Goal: Task Accomplishment & Management: Manage account settings

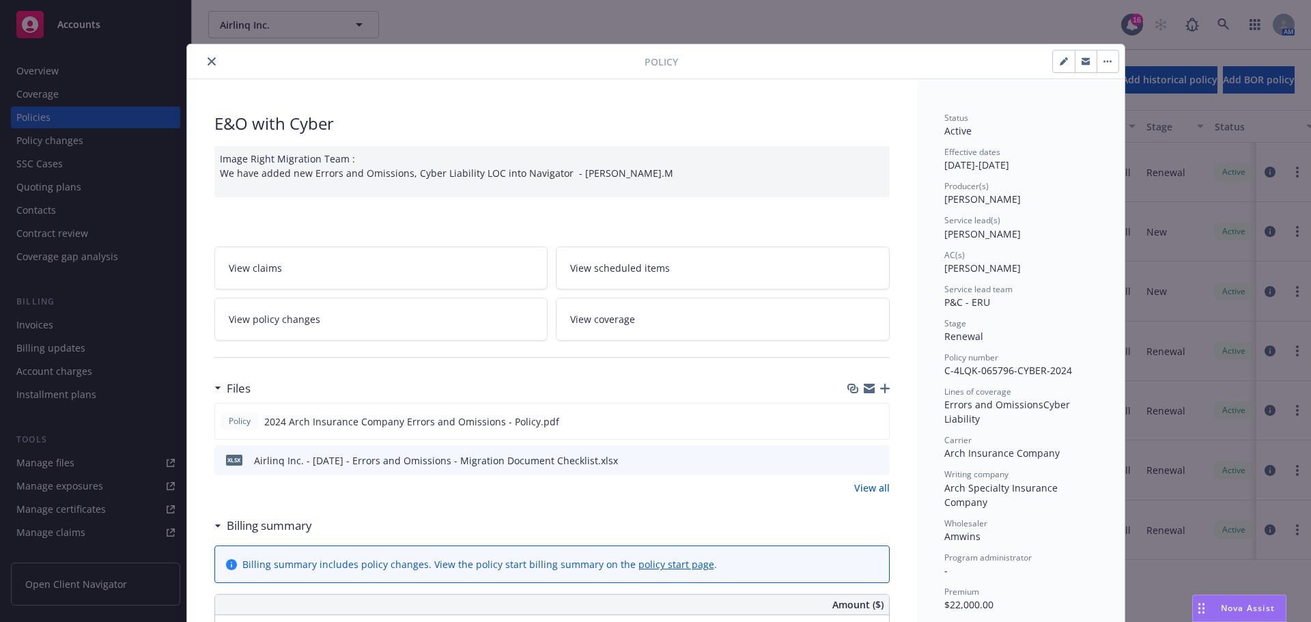
scroll to position [507, 0]
click at [210, 61] on icon "close" at bounding box center [212, 61] width 8 height 8
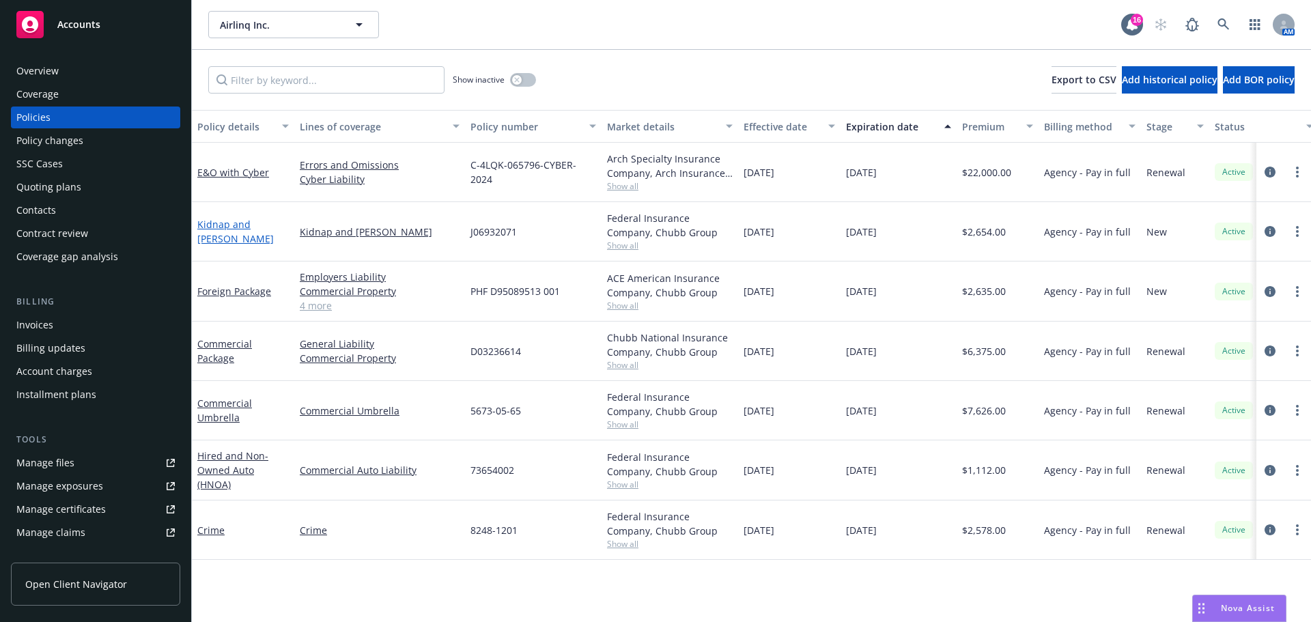
click at [265, 229] on link "Kidnap and [PERSON_NAME]" at bounding box center [235, 231] width 76 height 27
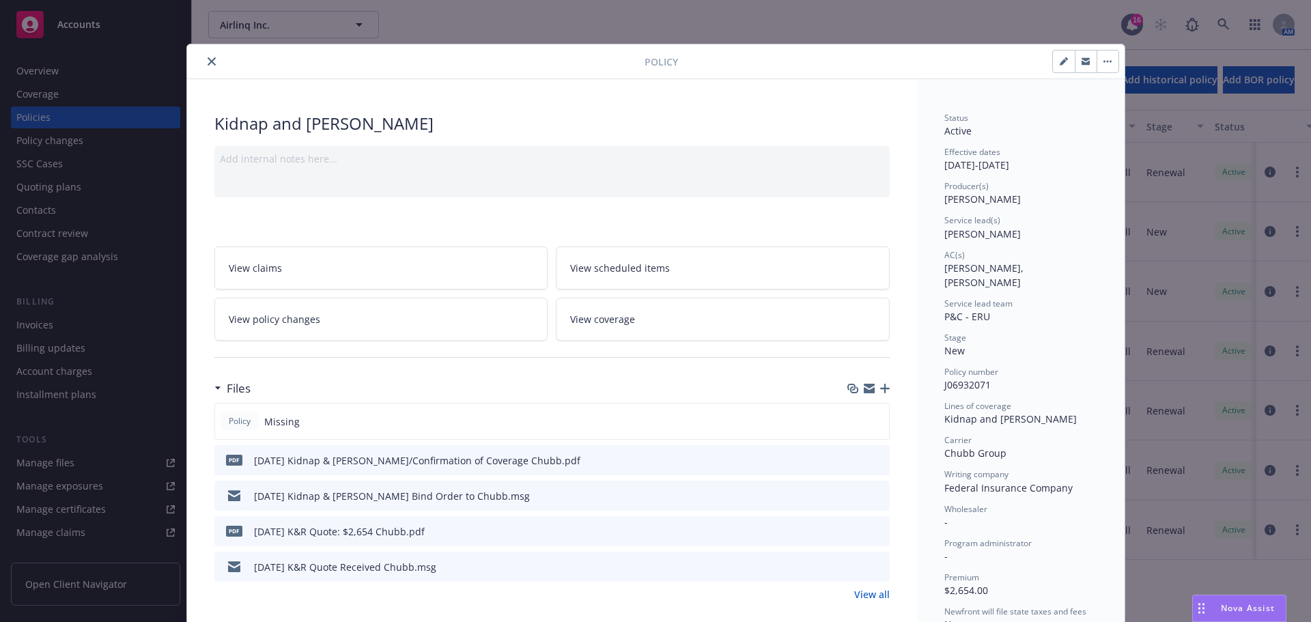
click at [208, 59] on icon "close" at bounding box center [212, 61] width 8 height 8
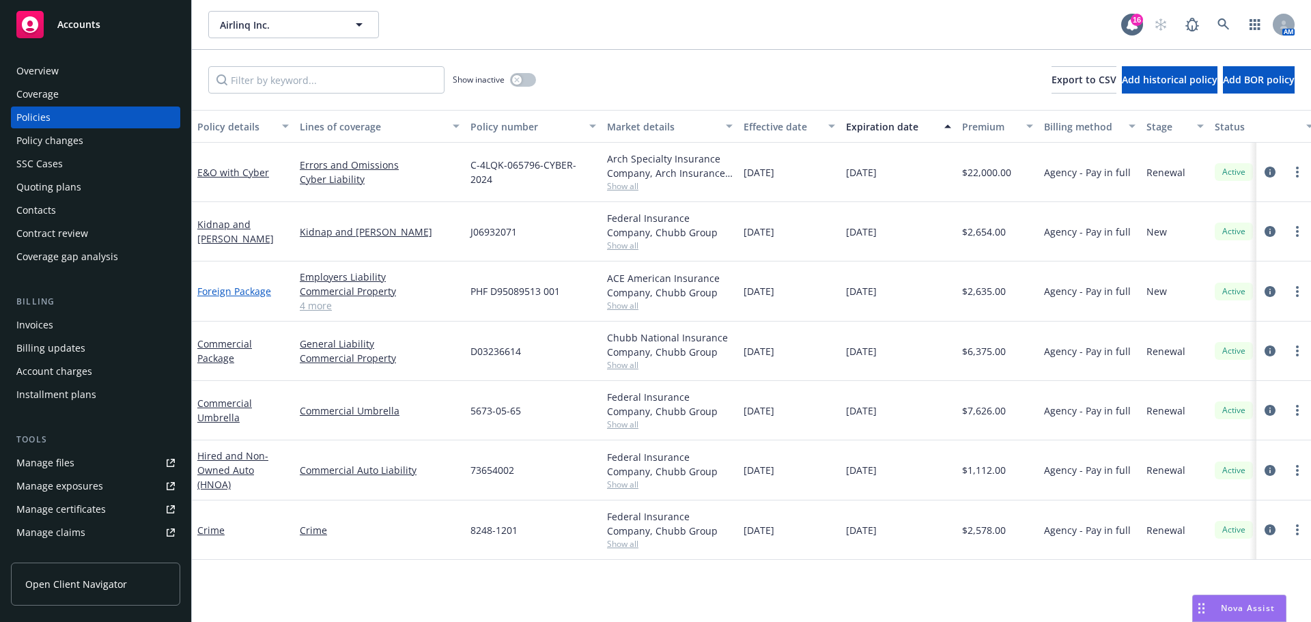
click at [238, 288] on link "Foreign Package" at bounding box center [234, 291] width 74 height 13
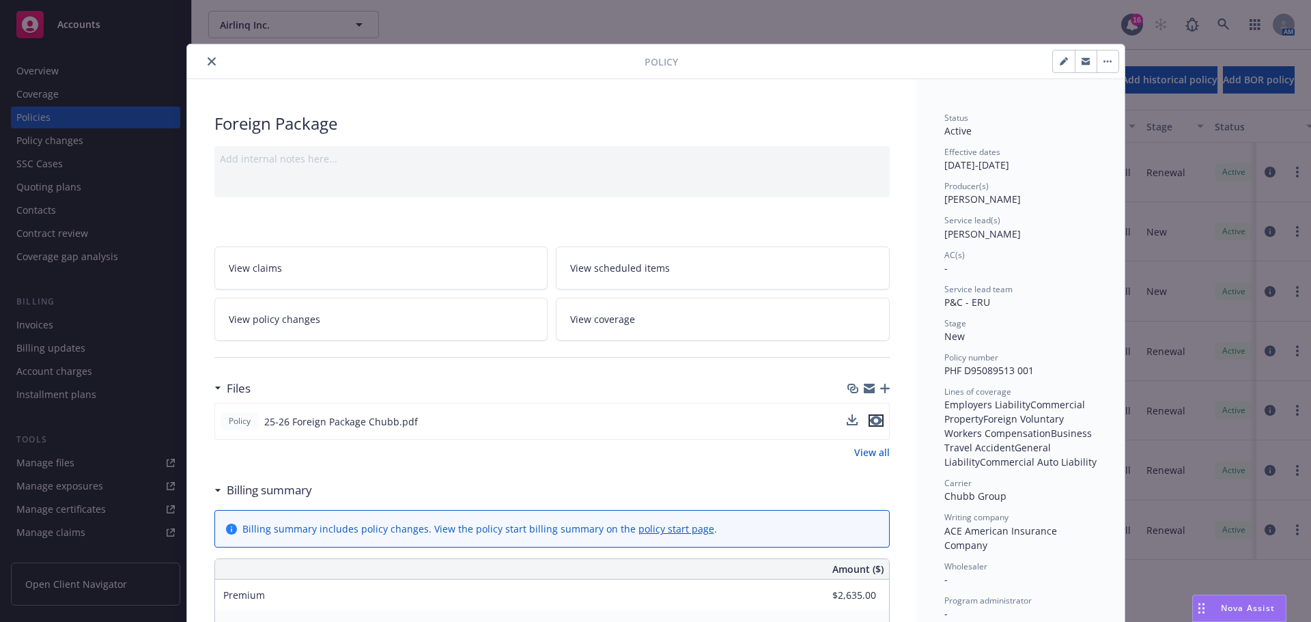
click at [878, 423] on button "preview file" at bounding box center [876, 421] width 15 height 12
click at [208, 62] on icon "close" at bounding box center [212, 61] width 8 height 8
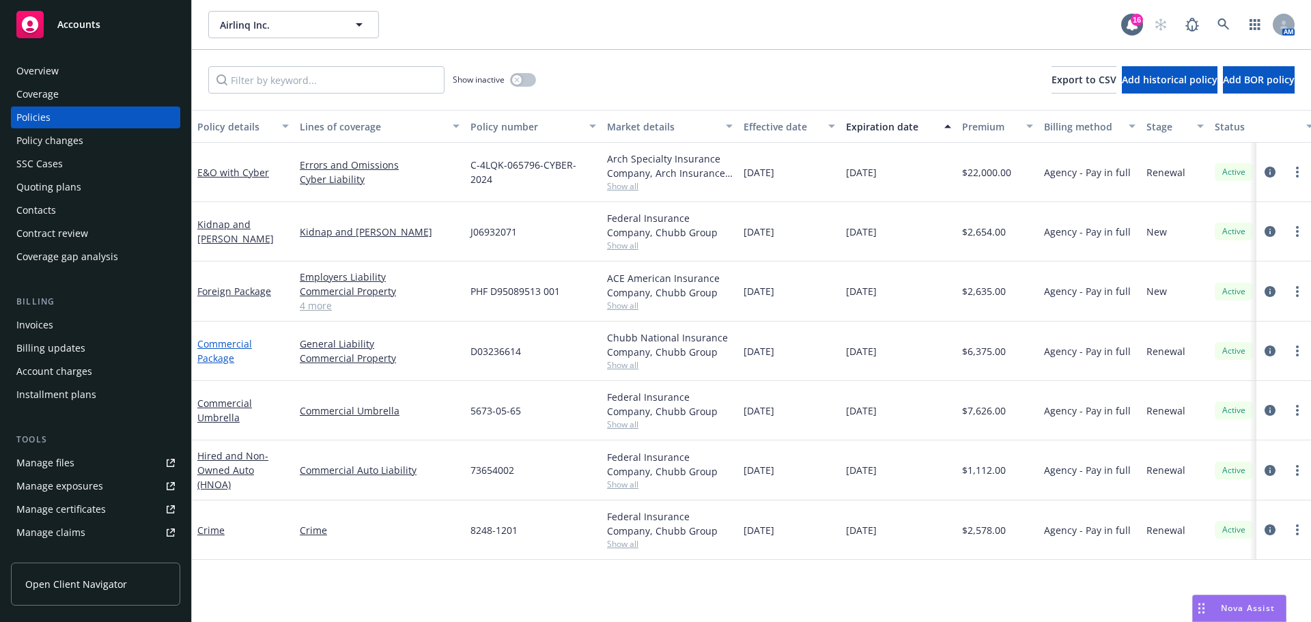
click at [212, 361] on link "Commercial Package" at bounding box center [224, 350] width 55 height 27
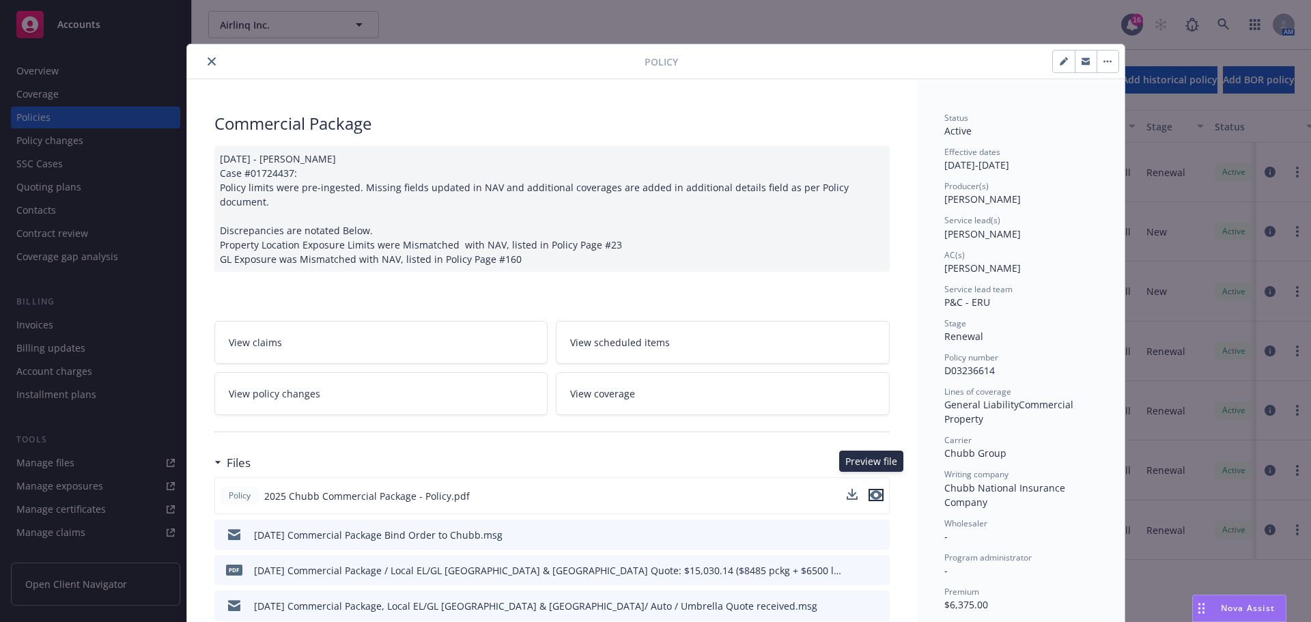
click at [870, 490] on icon "preview file" at bounding box center [876, 495] width 12 height 10
click at [209, 65] on button "close" at bounding box center [212, 61] width 16 height 16
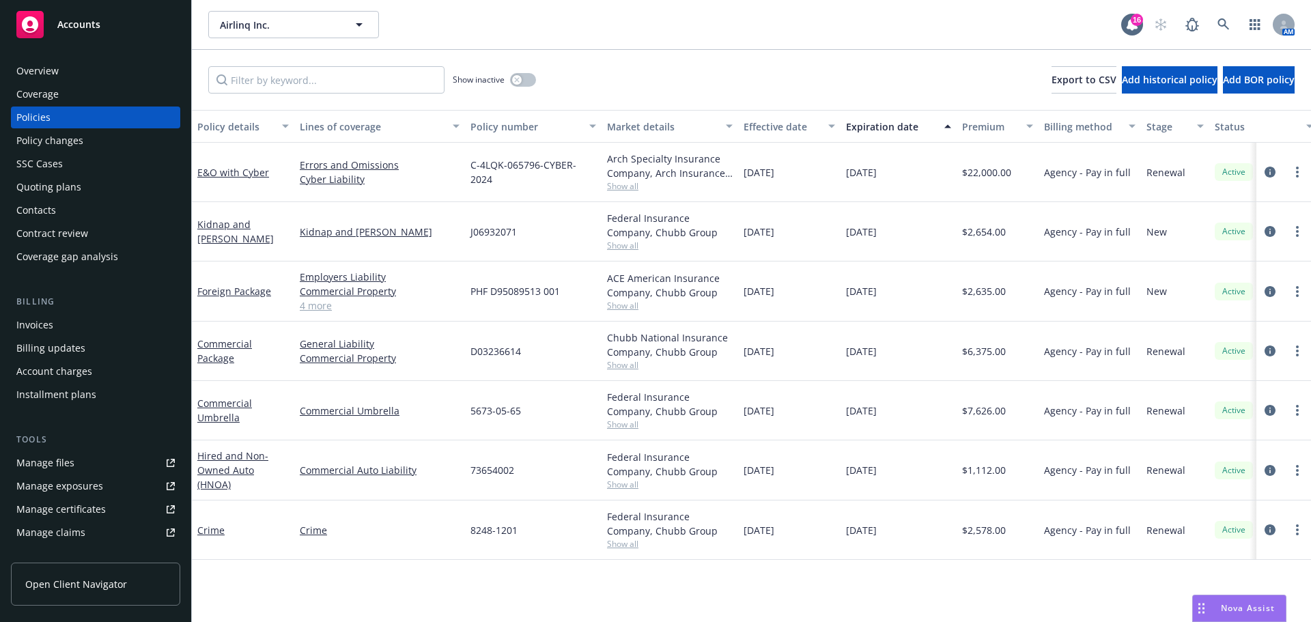
click at [219, 410] on div "Commercial Umbrella" at bounding box center [243, 410] width 92 height 29
click at [231, 403] on link "Commercial Umbrella" at bounding box center [224, 410] width 55 height 27
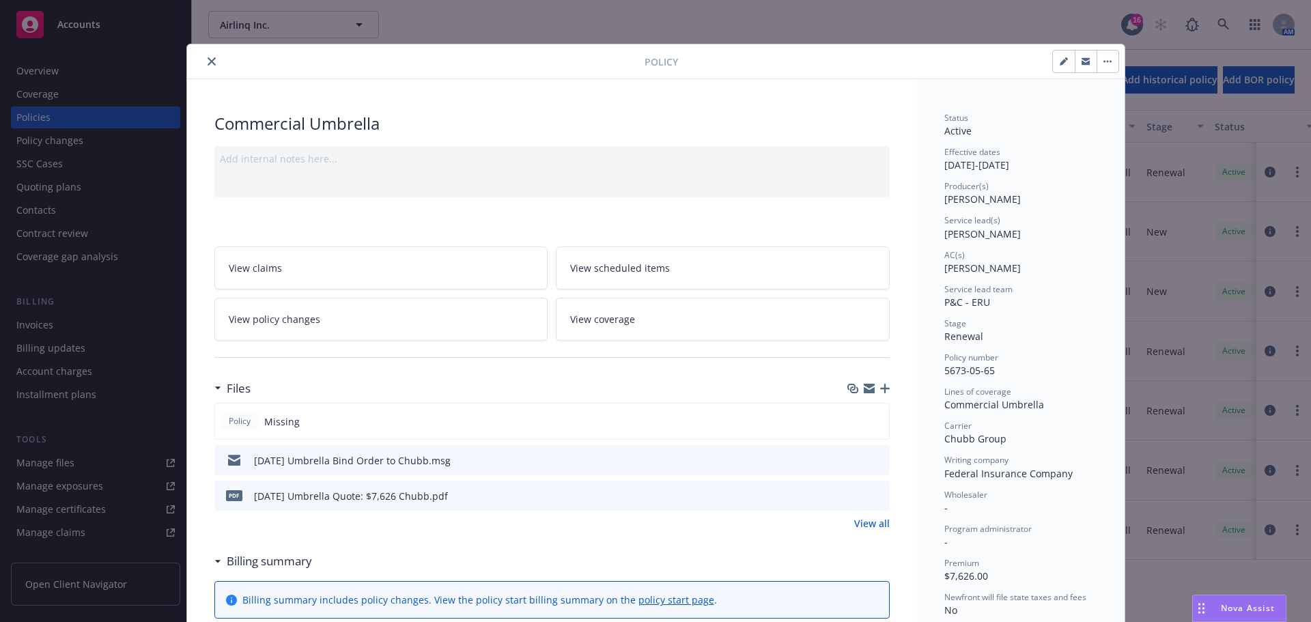
click at [206, 66] on button "close" at bounding box center [212, 61] width 16 height 16
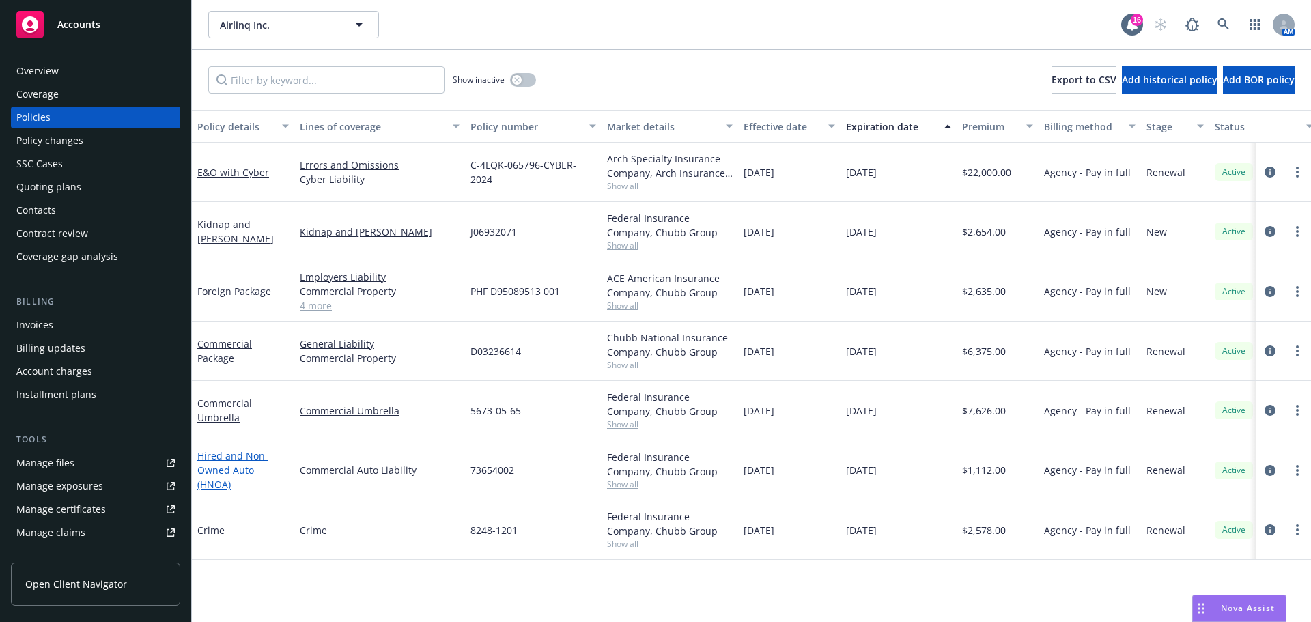
click at [225, 480] on link "Hired and Non-Owned Auto (HNOA)" at bounding box center [232, 470] width 71 height 42
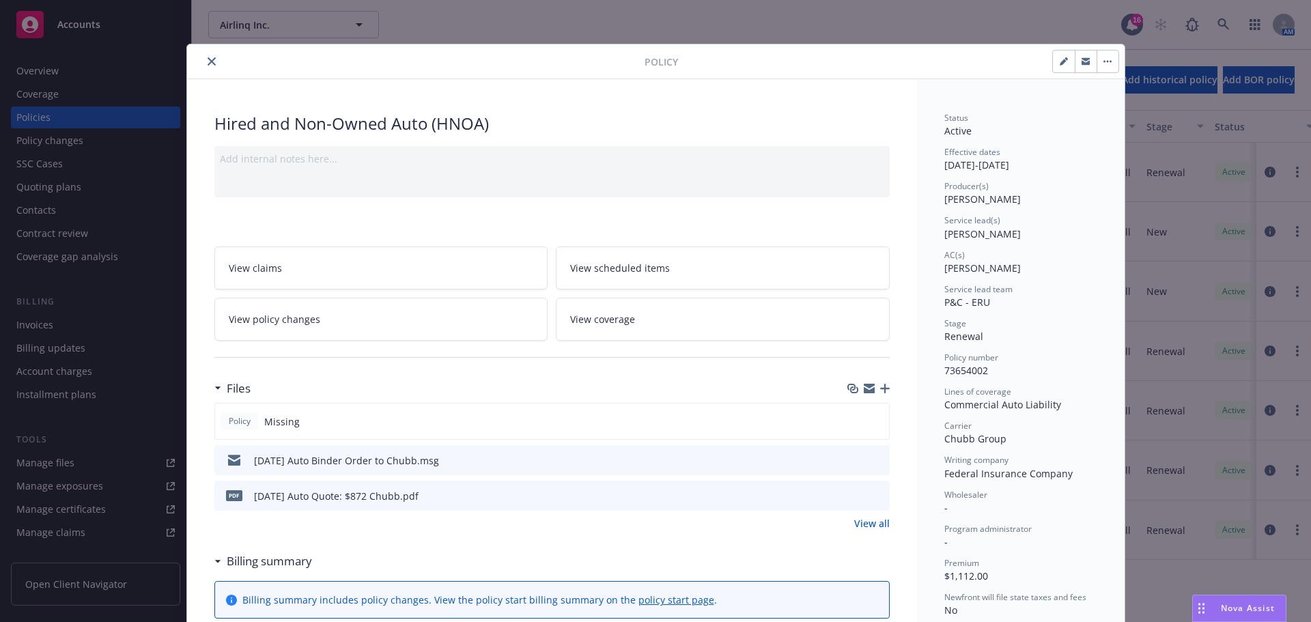
click at [208, 59] on icon "close" at bounding box center [212, 61] width 8 height 8
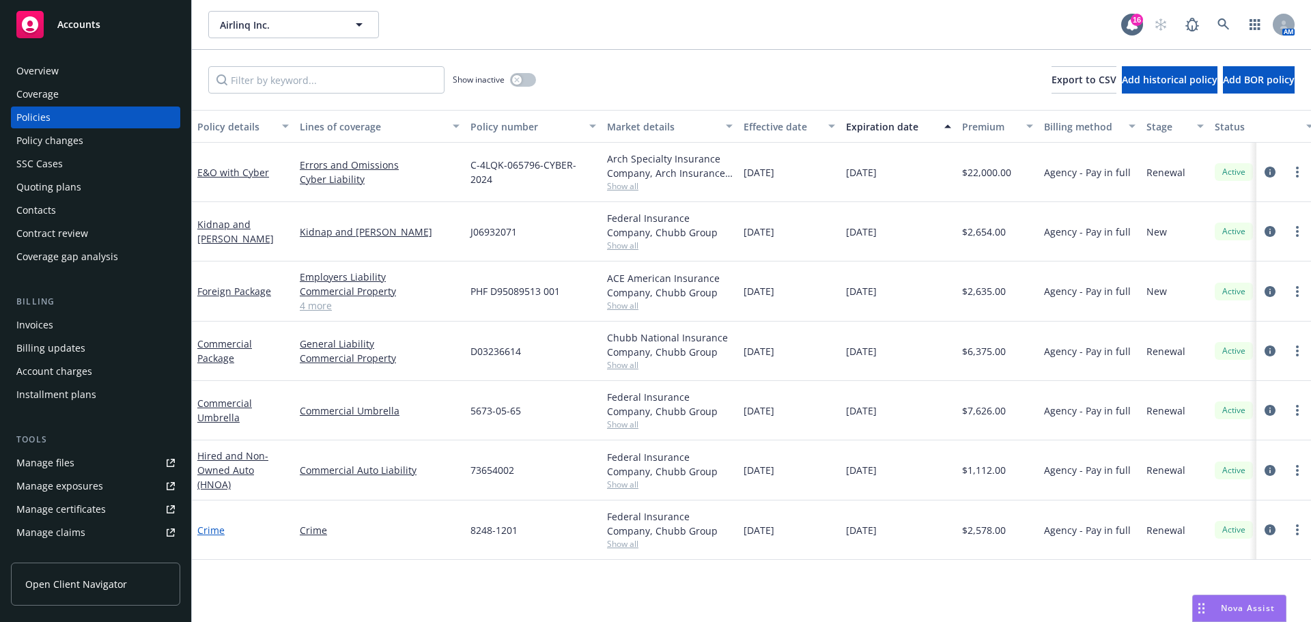
click at [217, 531] on link "Crime" at bounding box center [210, 530] width 27 height 13
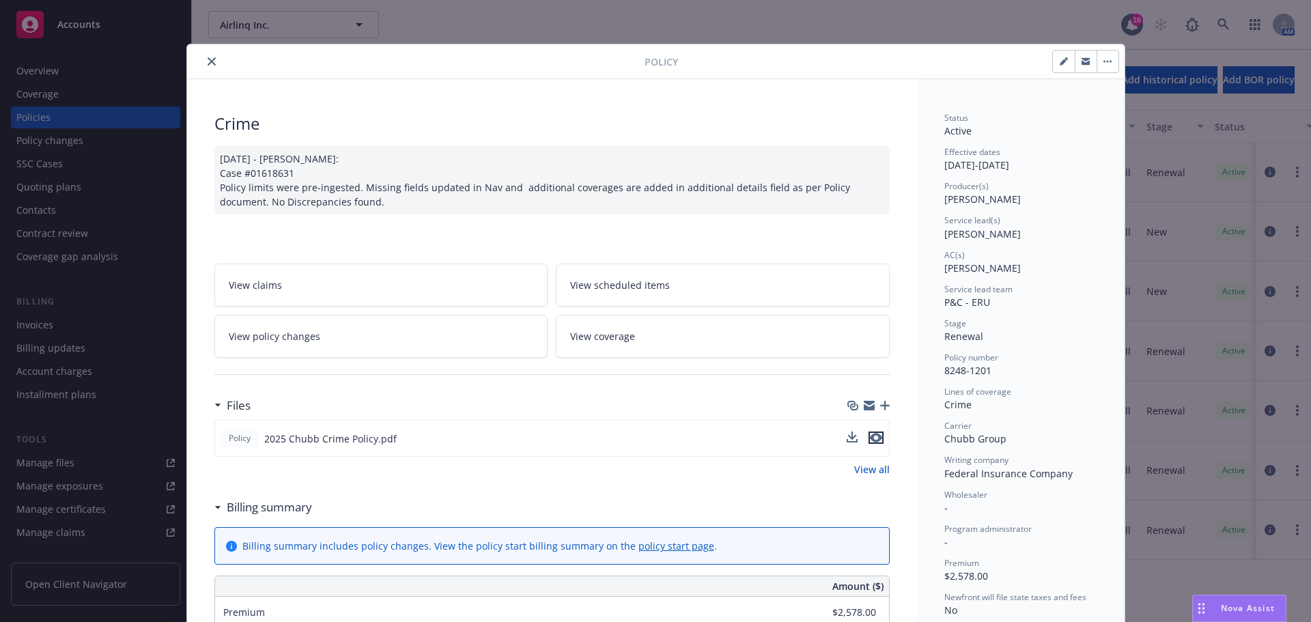
click at [870, 439] on icon "preview file" at bounding box center [876, 438] width 12 height 10
drag, startPoint x: 206, startPoint y: 58, endPoint x: 291, endPoint y: 100, distance: 94.4
click at [208, 58] on icon "close" at bounding box center [212, 61] width 8 height 8
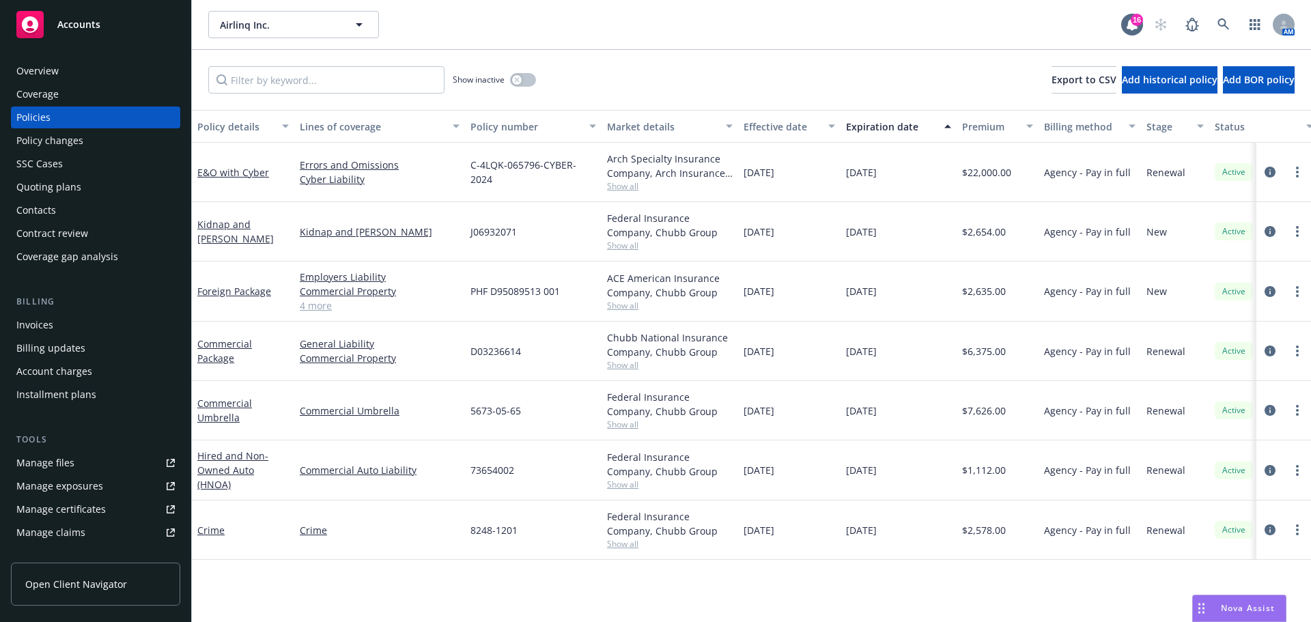
click at [56, 458] on div "Manage files" at bounding box center [45, 463] width 58 height 22
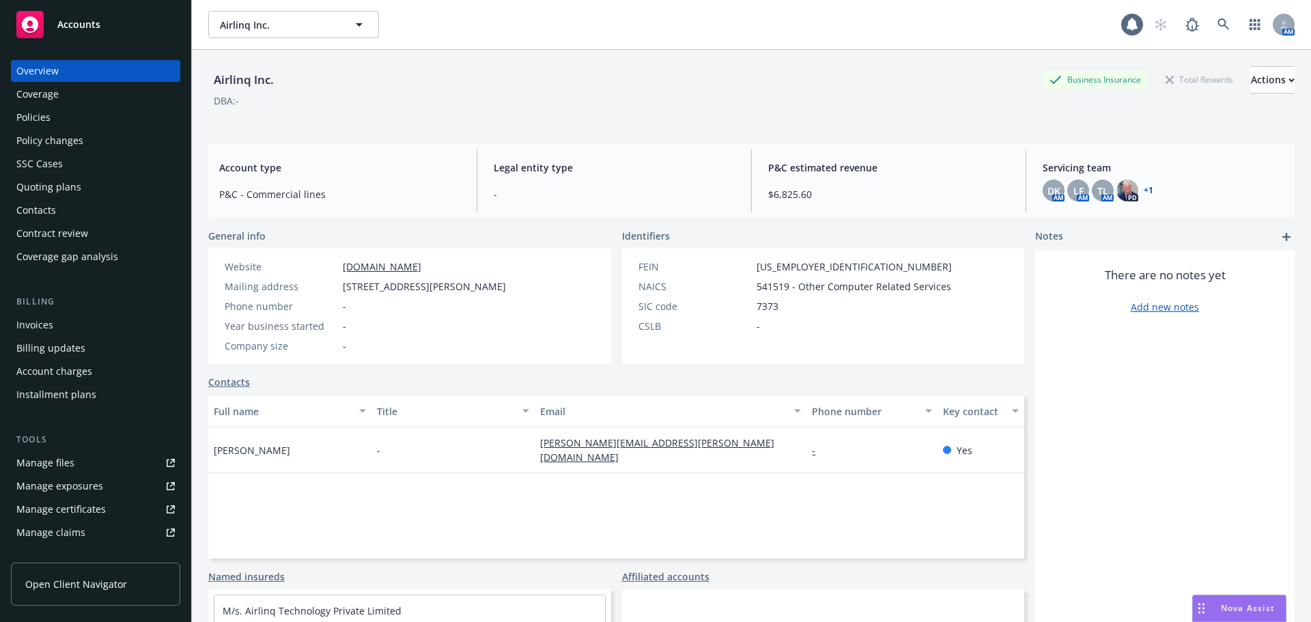
drag, startPoint x: 0, startPoint y: 0, endPoint x: 49, endPoint y: 184, distance: 190.8
click at [49, 184] on div "Quoting plans" at bounding box center [48, 187] width 65 height 22
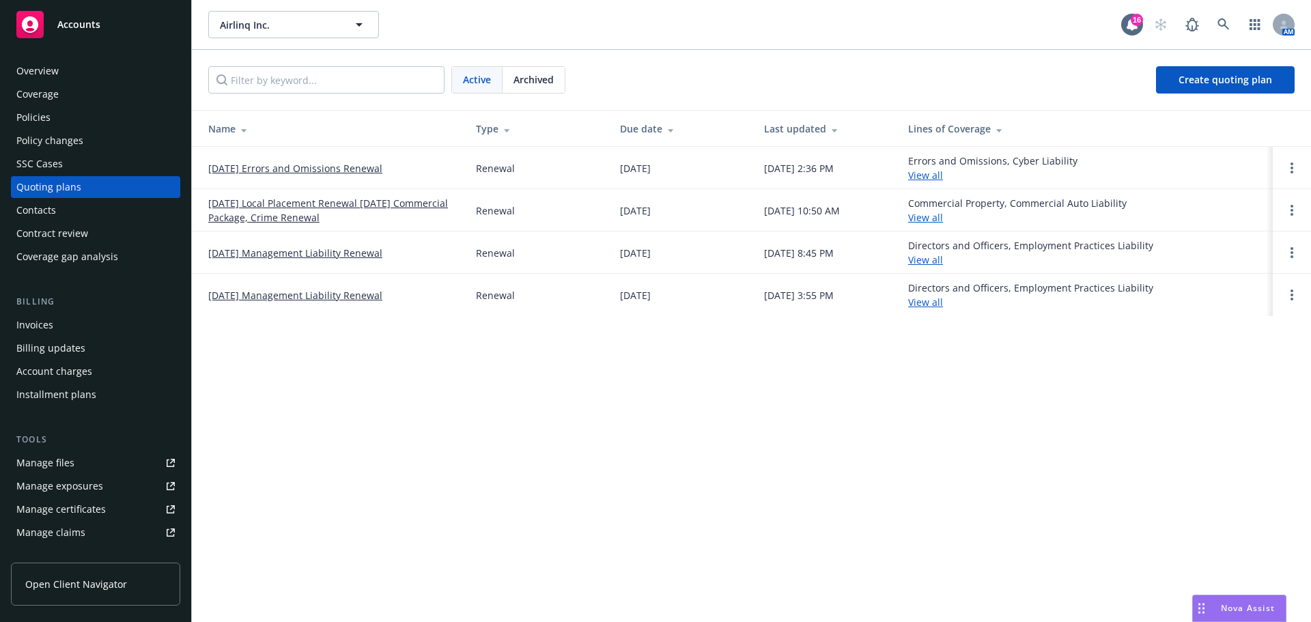
click at [300, 255] on link "08/01/25 Management Liability Renewal" at bounding box center [295, 253] width 174 height 14
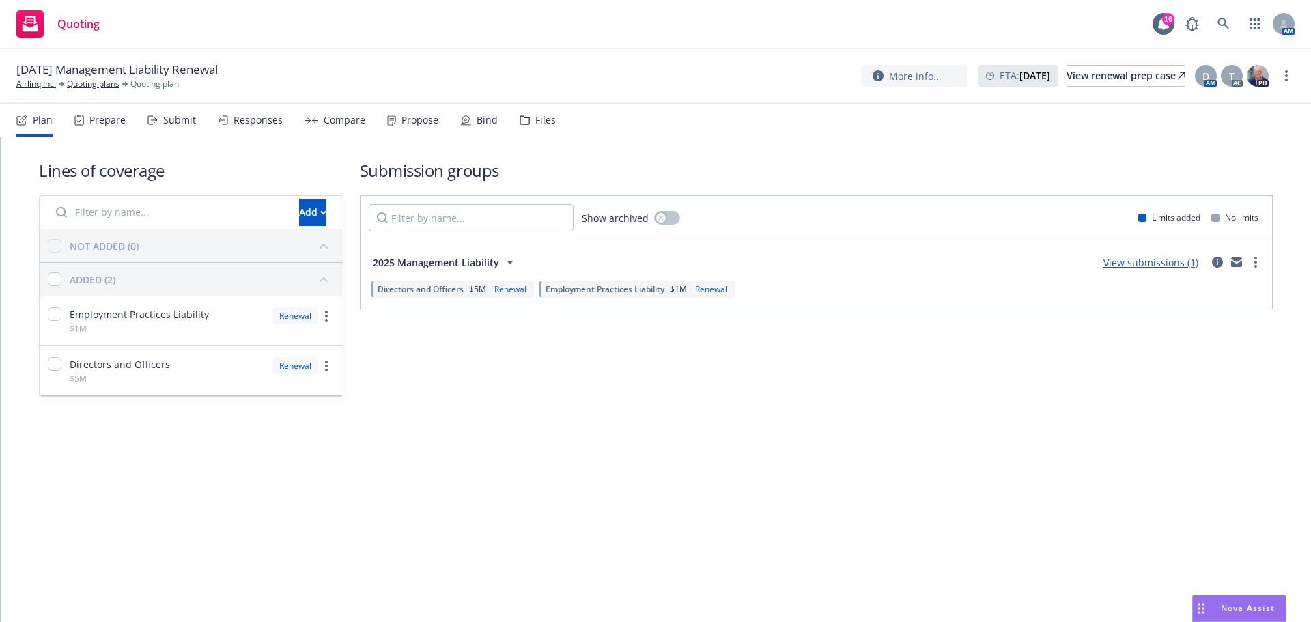
click at [174, 122] on div "Submit" at bounding box center [179, 120] width 33 height 11
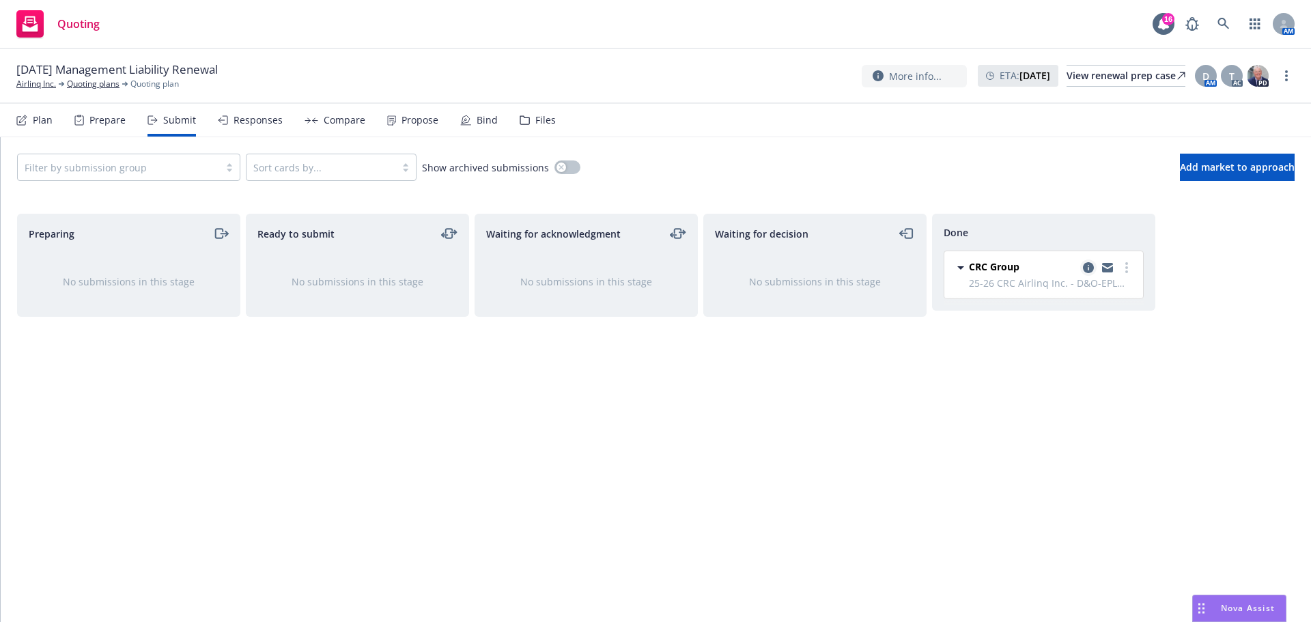
click at [1082, 269] on link "copy logging email" at bounding box center [1088, 268] width 16 height 16
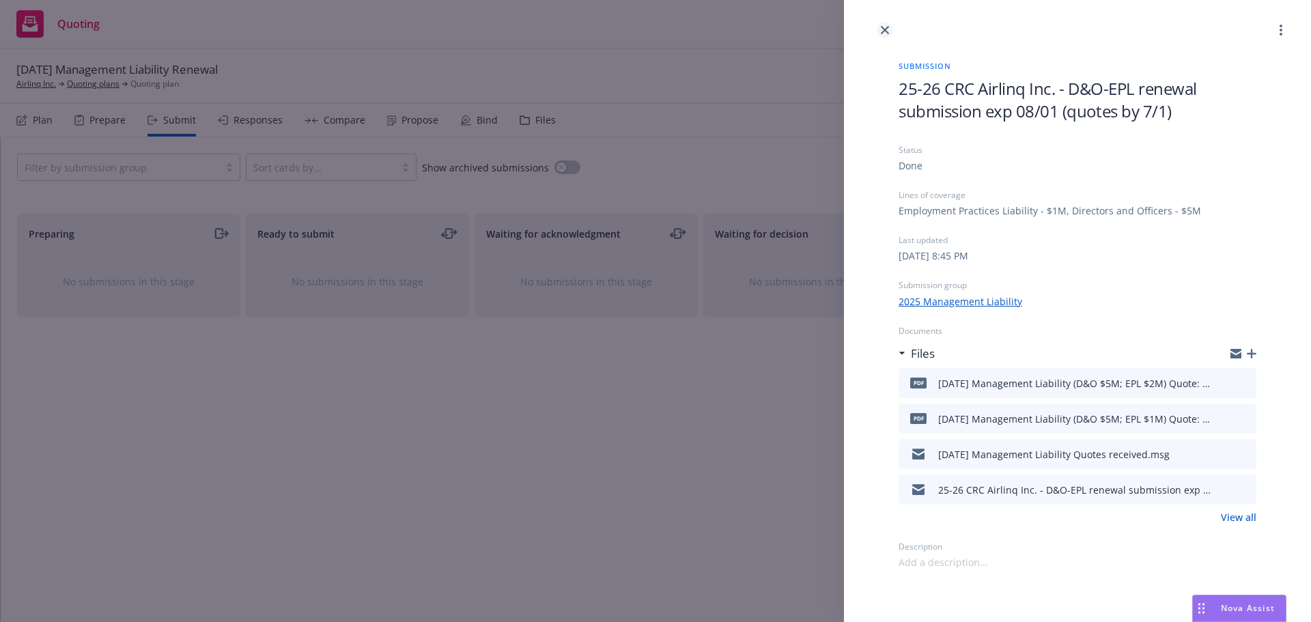
click at [883, 27] on icon "close" at bounding box center [885, 30] width 8 height 8
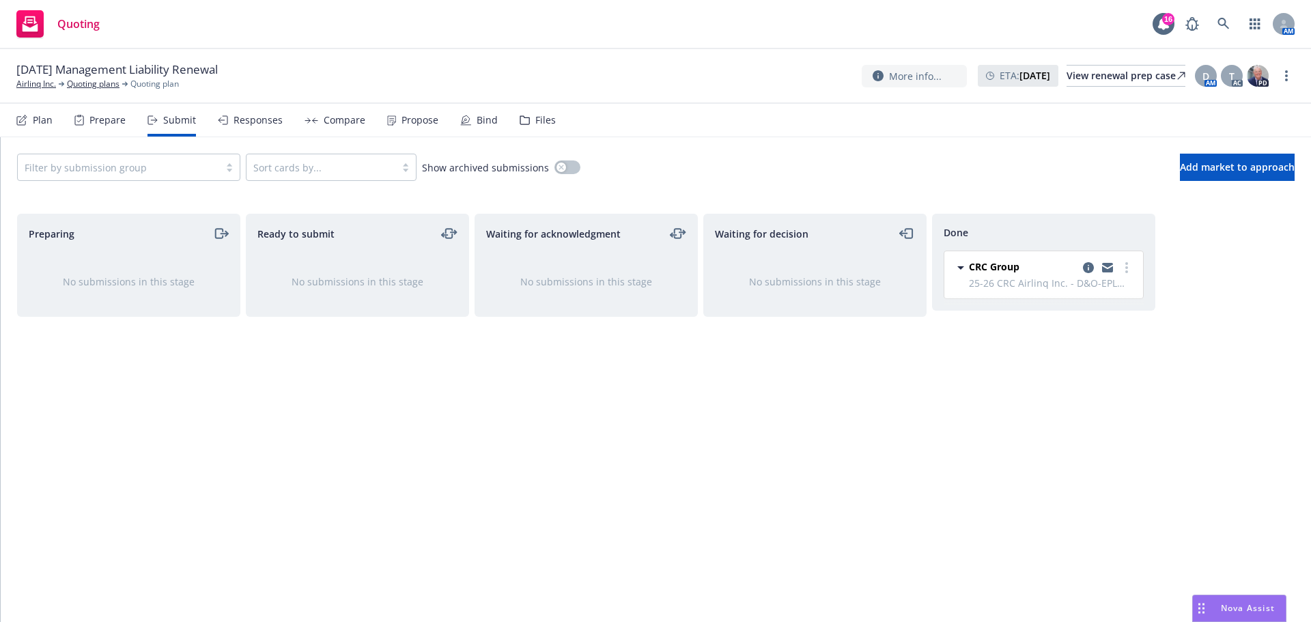
click at [484, 115] on div "Bind" at bounding box center [487, 120] width 21 height 11
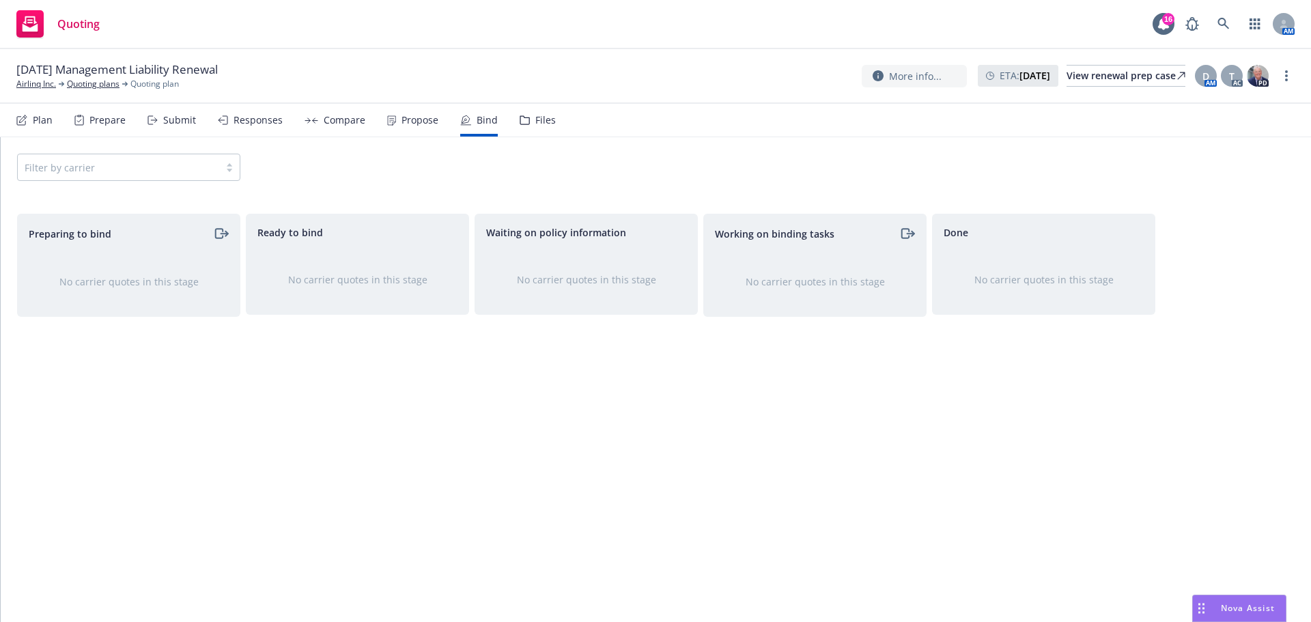
click at [184, 117] on div "Submit" at bounding box center [179, 120] width 33 height 11
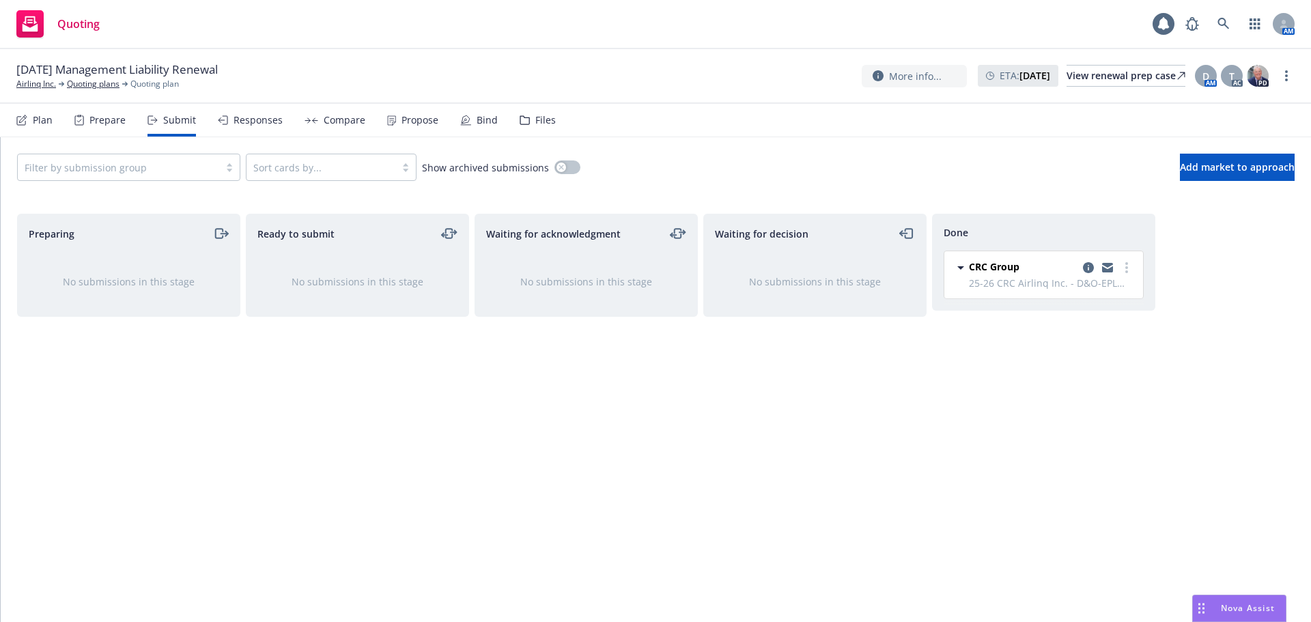
click at [425, 122] on div "Propose" at bounding box center [420, 120] width 37 height 11
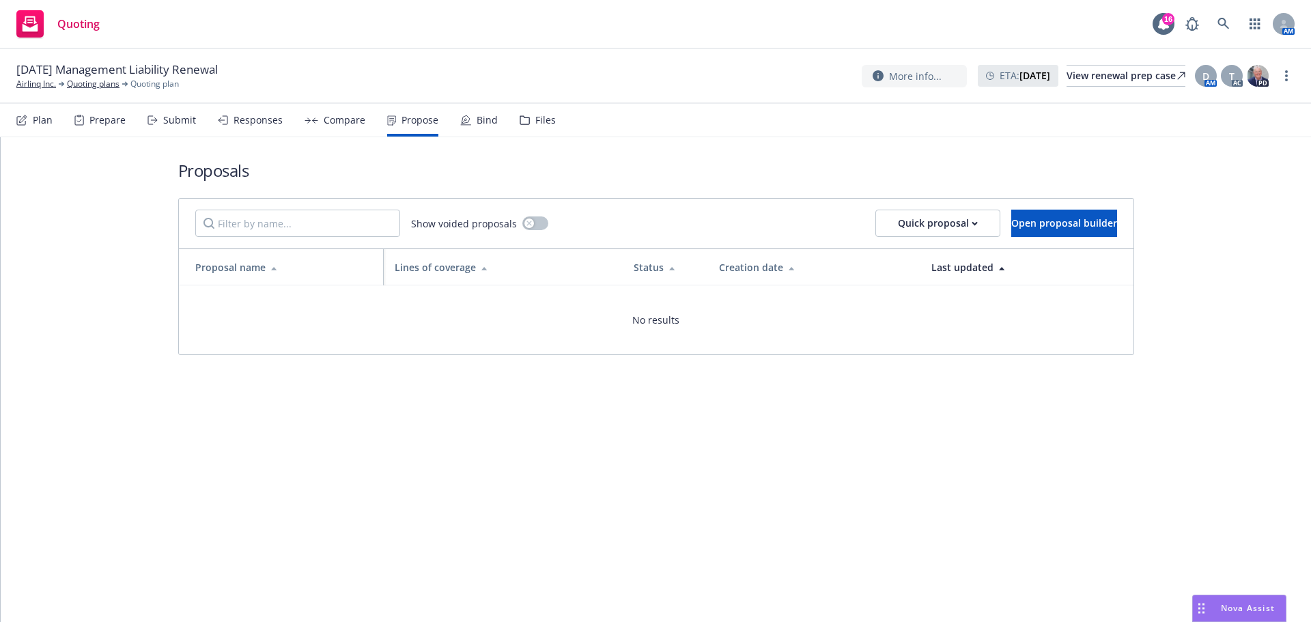
click at [174, 115] on div "Submit" at bounding box center [179, 120] width 33 height 11
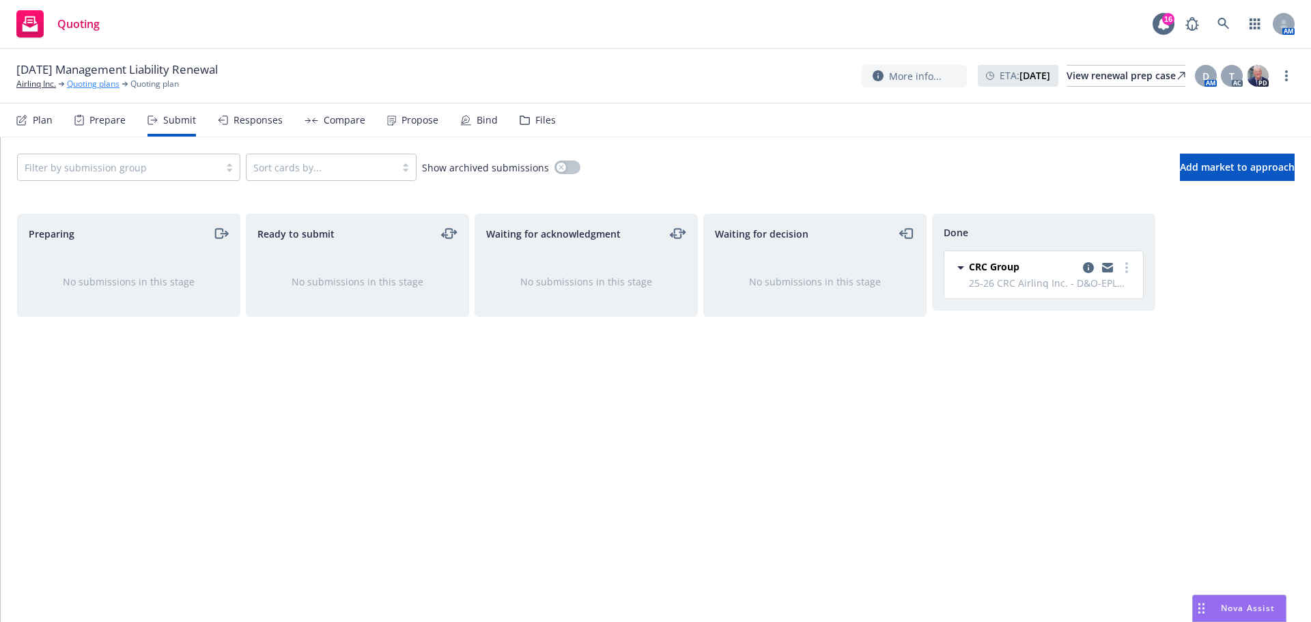
click at [104, 80] on link "Quoting plans" at bounding box center [93, 84] width 53 height 12
